Goal: Information Seeking & Learning: Learn about a topic

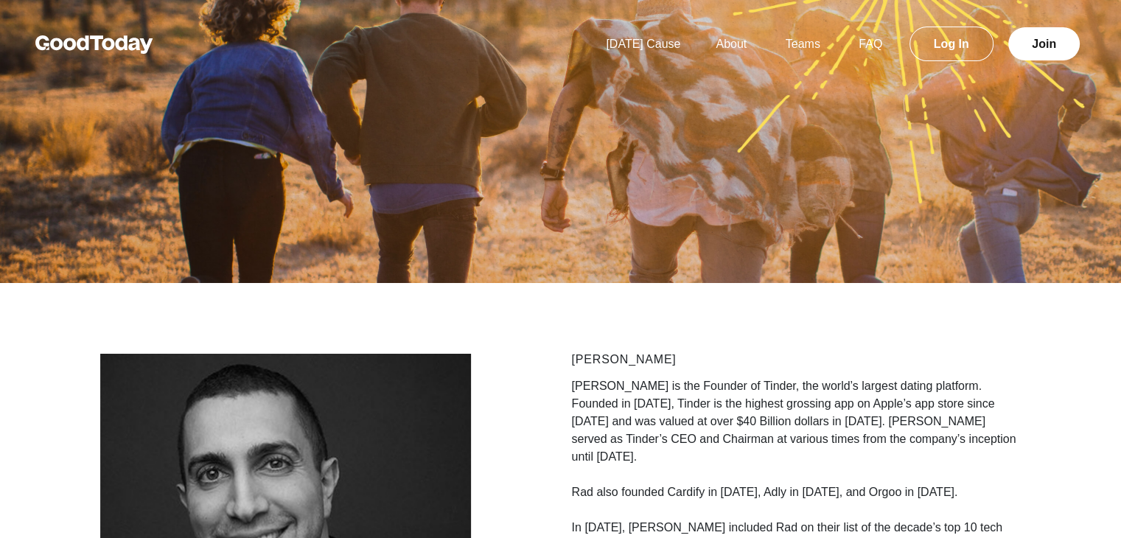
click at [790, 473] on p "Rad also founded Cardify in [DATE], Adly in [DATE], and Orgoo in [DATE]." at bounding box center [797, 483] width 450 height 35
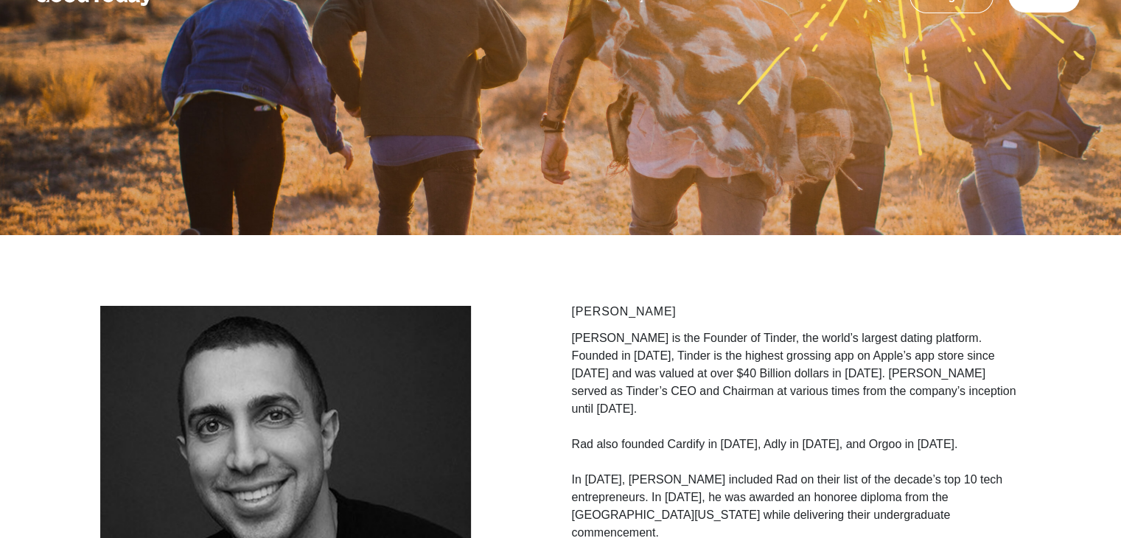
scroll to position [74, 0]
